Goal: Navigation & Orientation: Find specific page/section

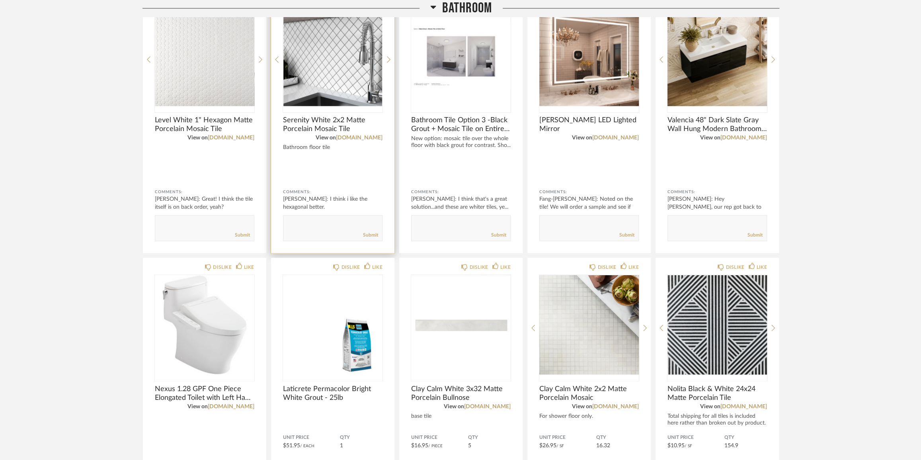
scroll to position [941, 0]
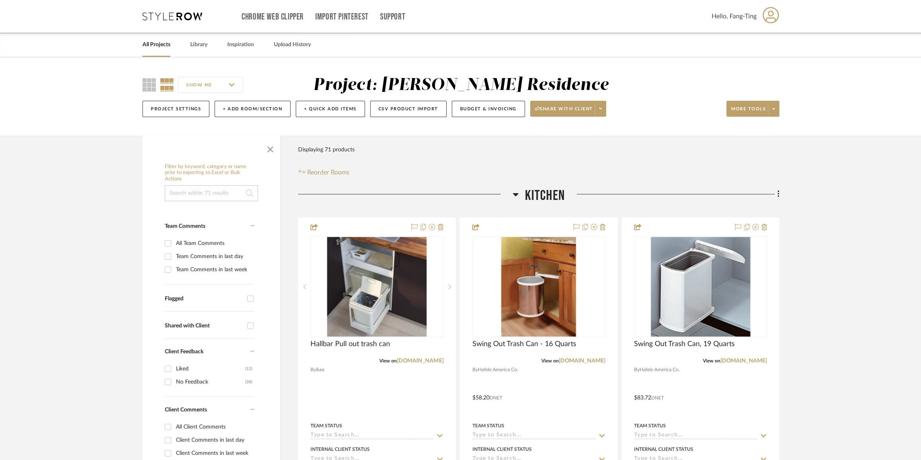
click at [162, 44] on link "All Projects" at bounding box center [156, 44] width 28 height 11
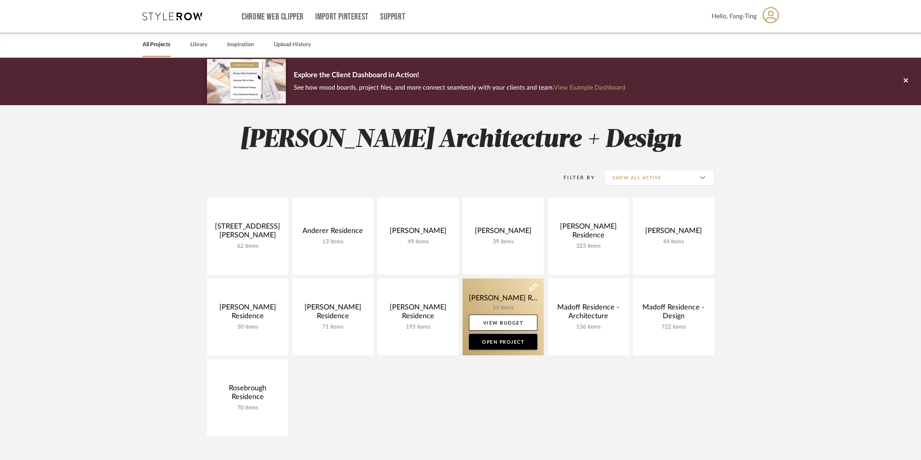
click at [499, 300] on link at bounding box center [502, 316] width 81 height 77
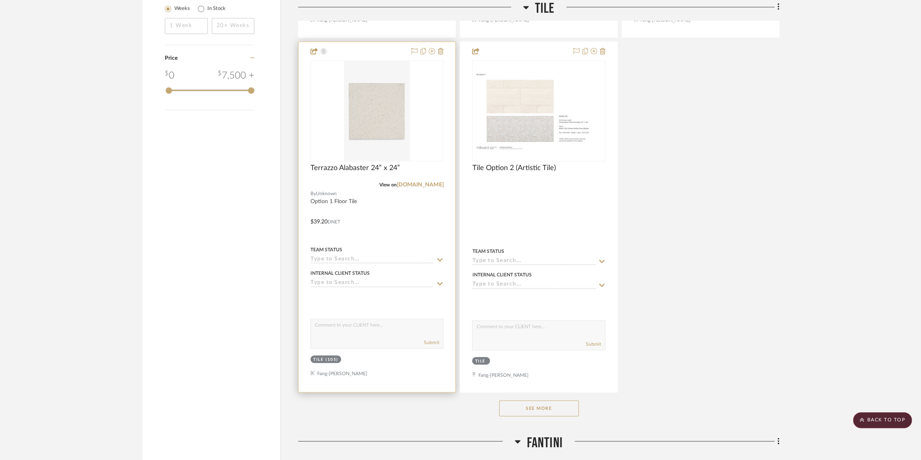
scroll to position [1230, 0]
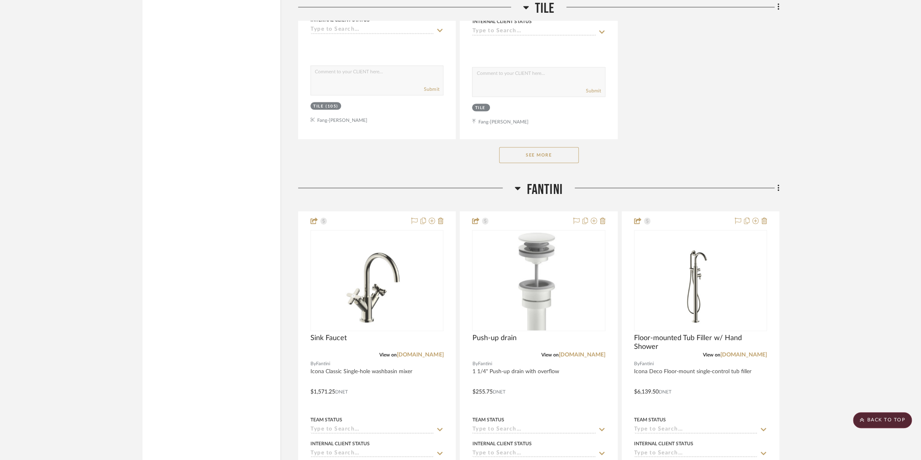
click at [544, 156] on button "See More" at bounding box center [539, 155] width 80 height 16
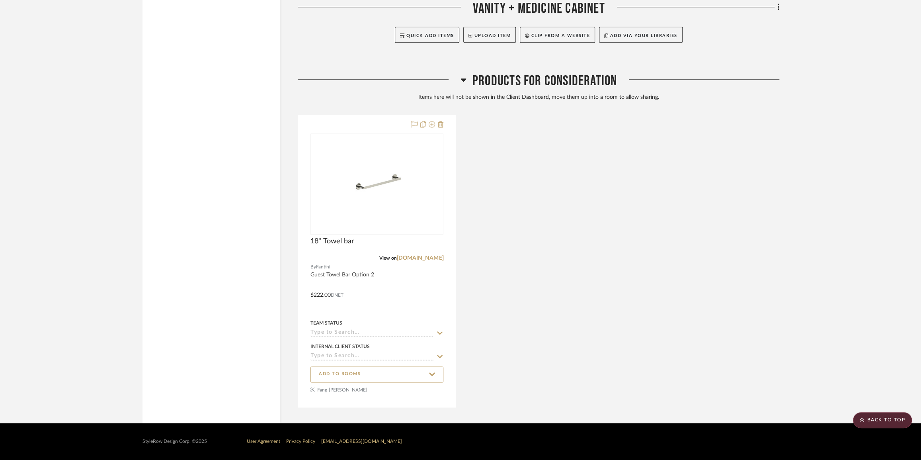
scroll to position [5833, 0]
